Goal: Task Accomplishment & Management: Manage account settings

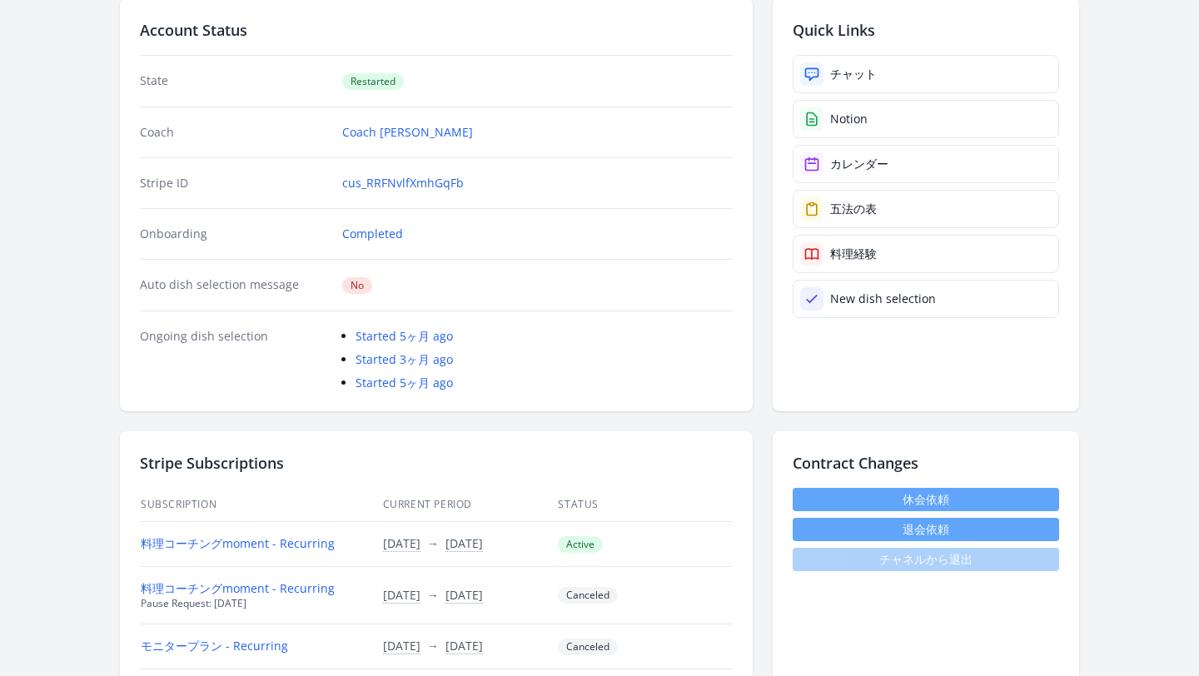
scroll to position [357, 0]
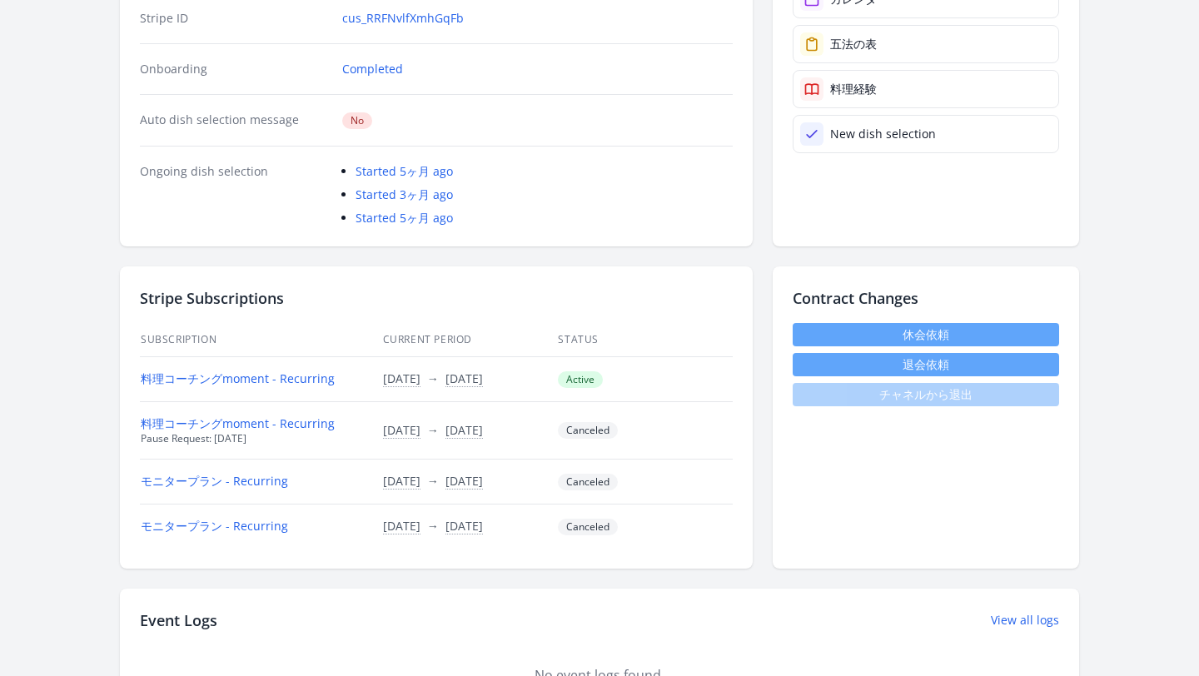
click at [831, 336] on link "休会依頼" at bounding box center [926, 334] width 267 height 23
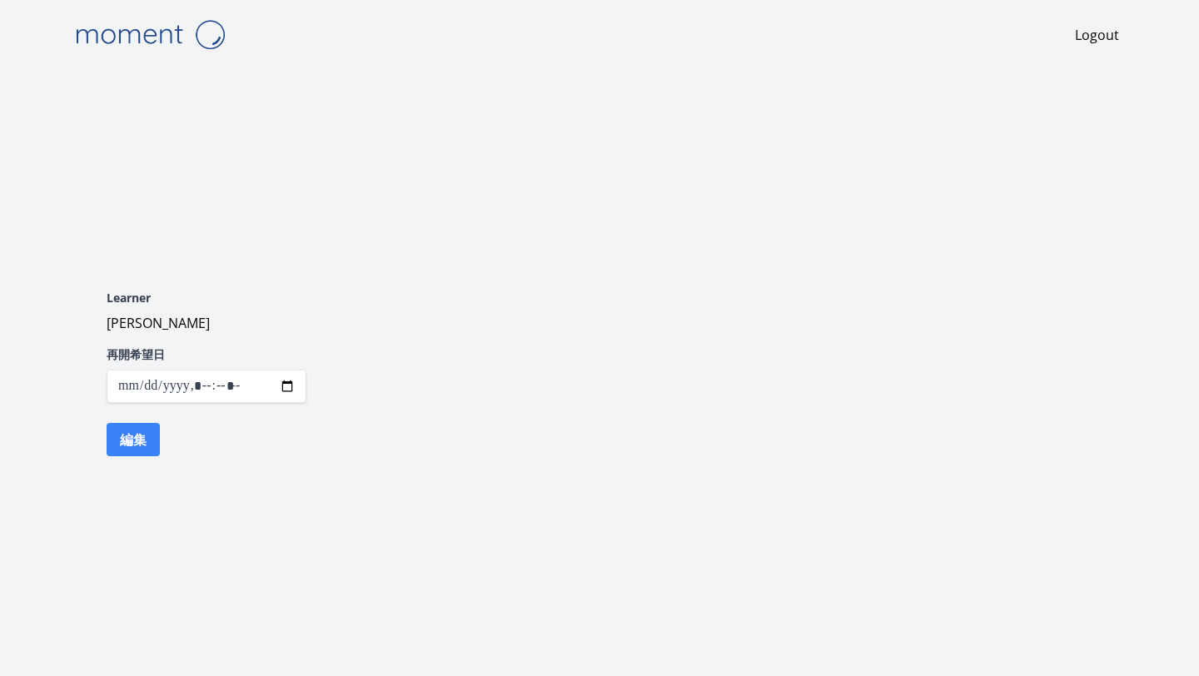
click at [290, 386] on input "datetime-local" at bounding box center [207, 386] width 200 height 33
type input "**********"
click at [364, 356] on div "Learner Nami Kokubo 再開希望日 編集" at bounding box center [600, 373] width 1066 height 286
click at [150, 445] on button "編集" at bounding box center [133, 439] width 53 height 33
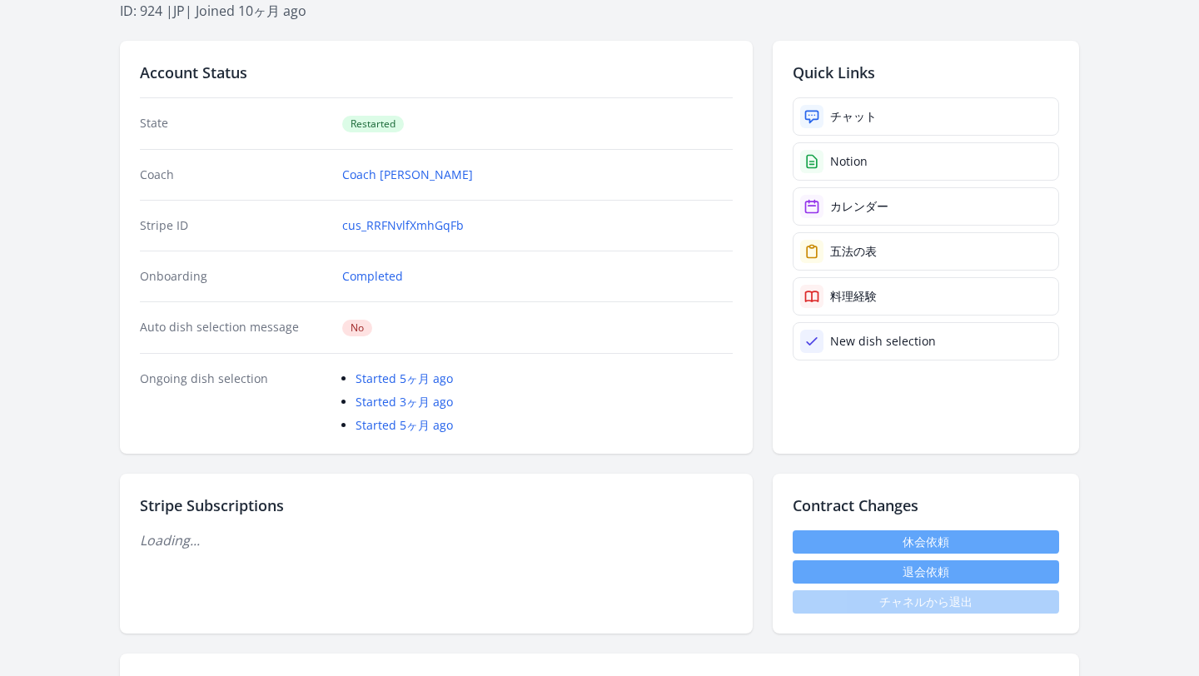
scroll to position [311, 0]
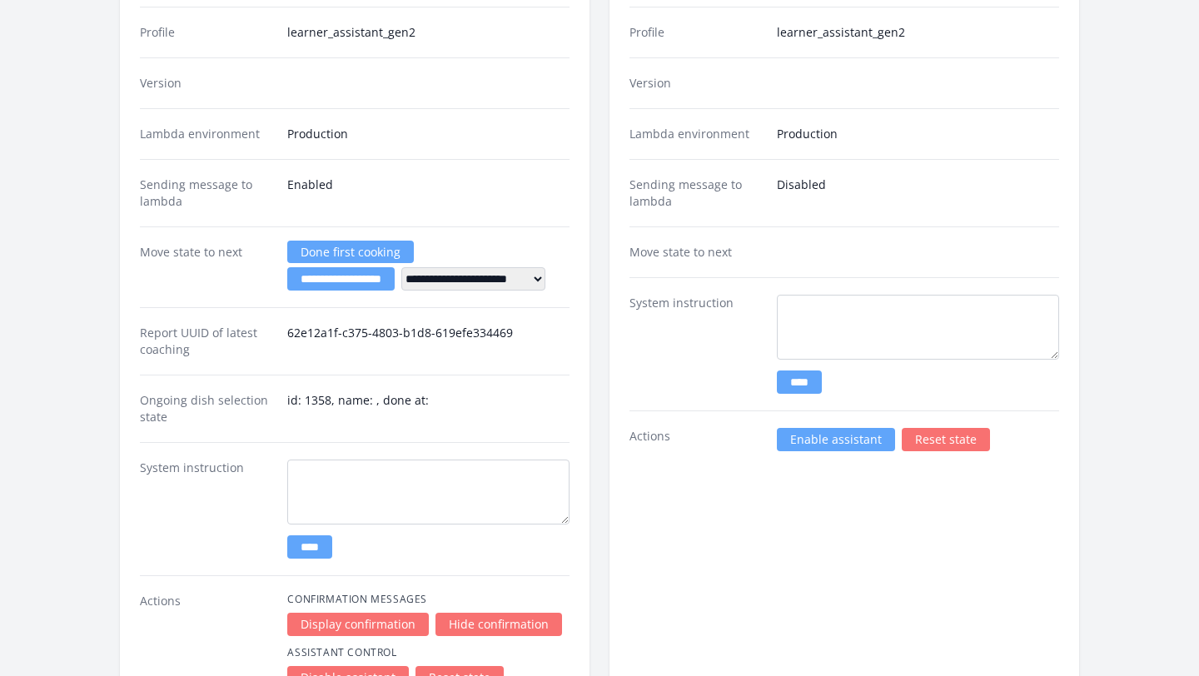
scroll to position [3599, 0]
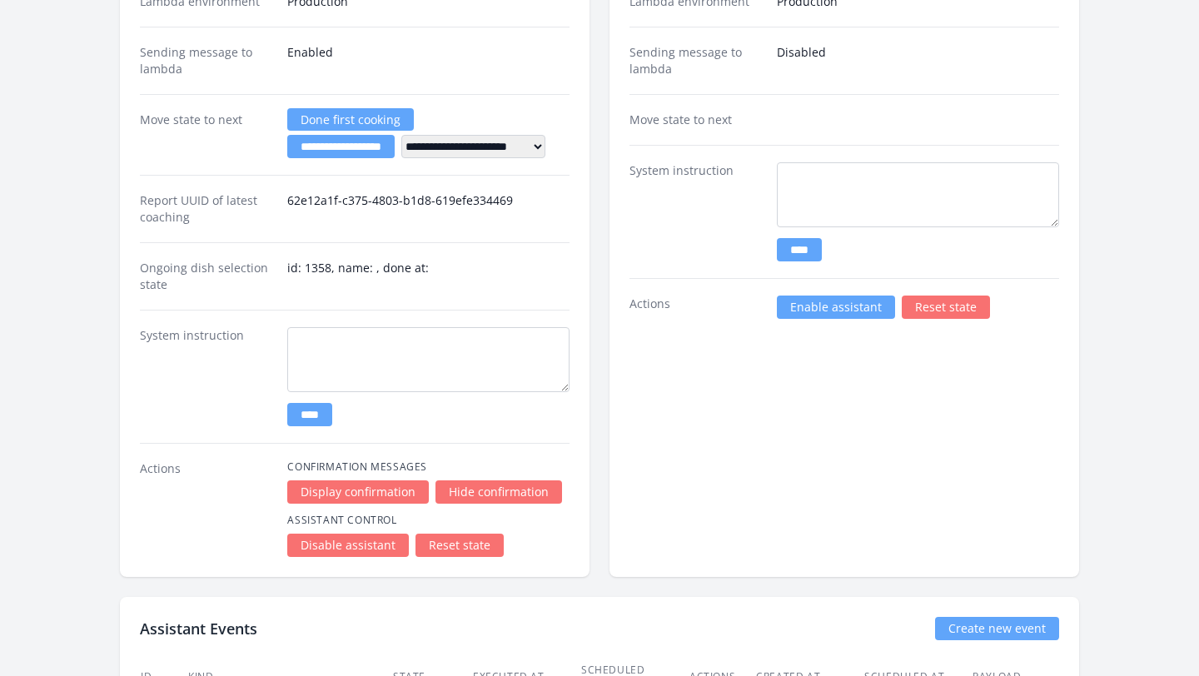
click at [793, 309] on link "Enable assistant" at bounding box center [836, 307] width 118 height 23
